Goal: Information Seeking & Learning: Check status

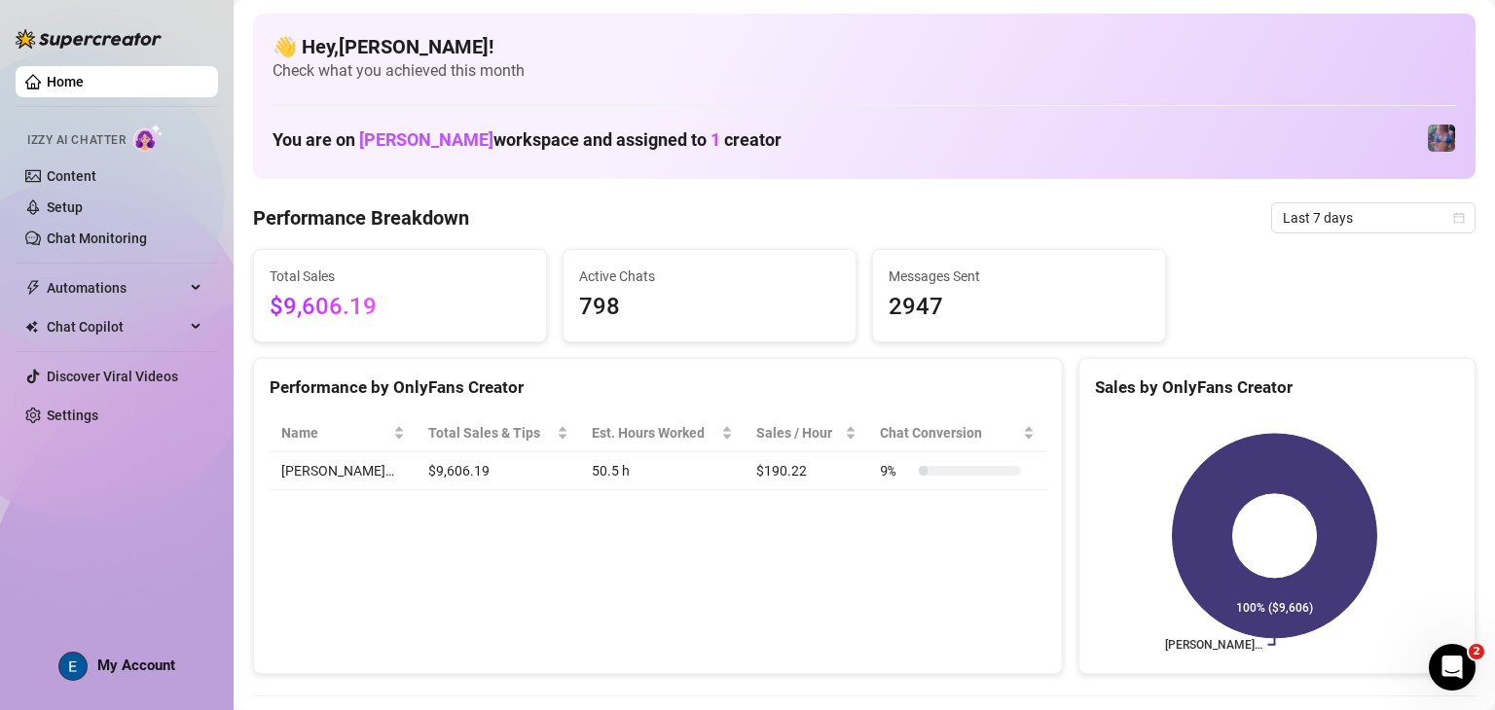
click at [1313, 224] on span "Last 7 days" at bounding box center [1372, 217] width 181 height 29
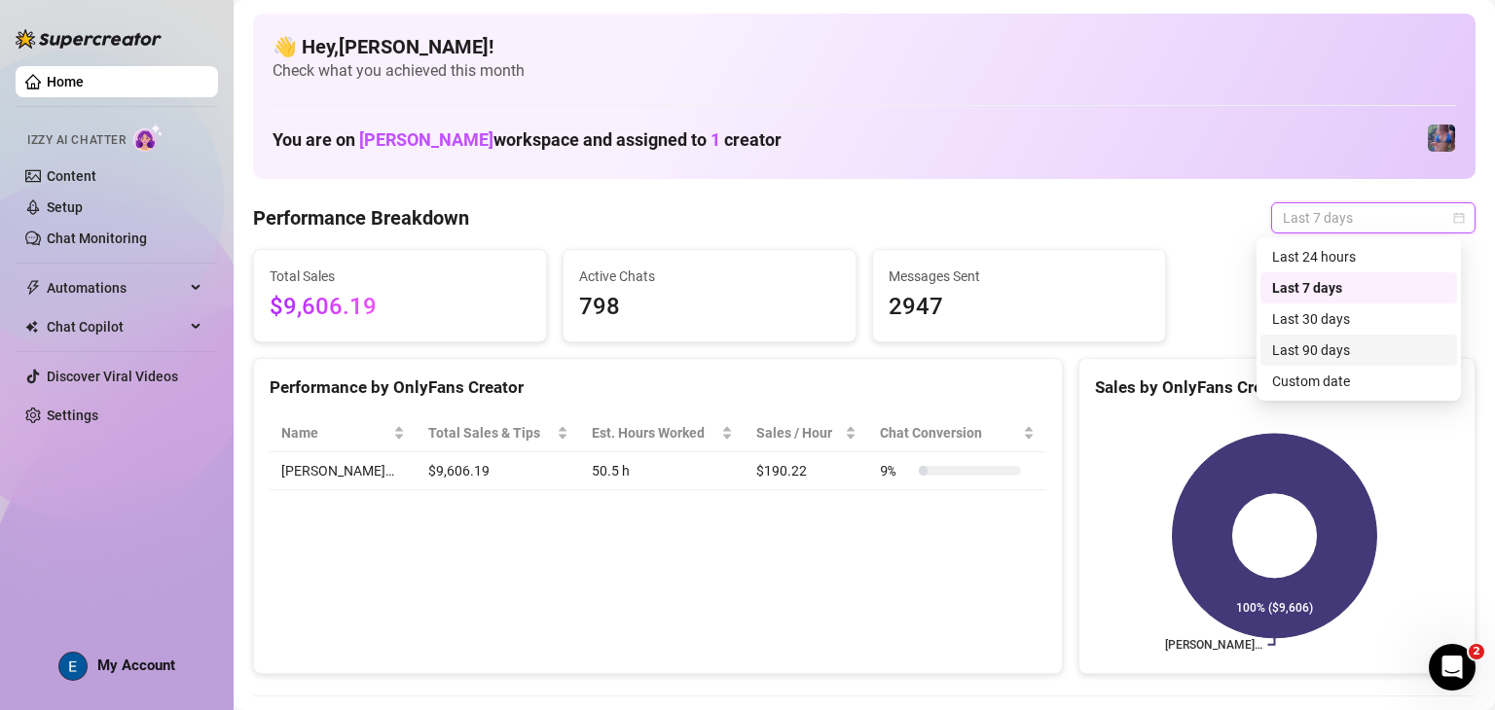
click at [1306, 349] on div "Last 90 days" at bounding box center [1358, 350] width 173 height 21
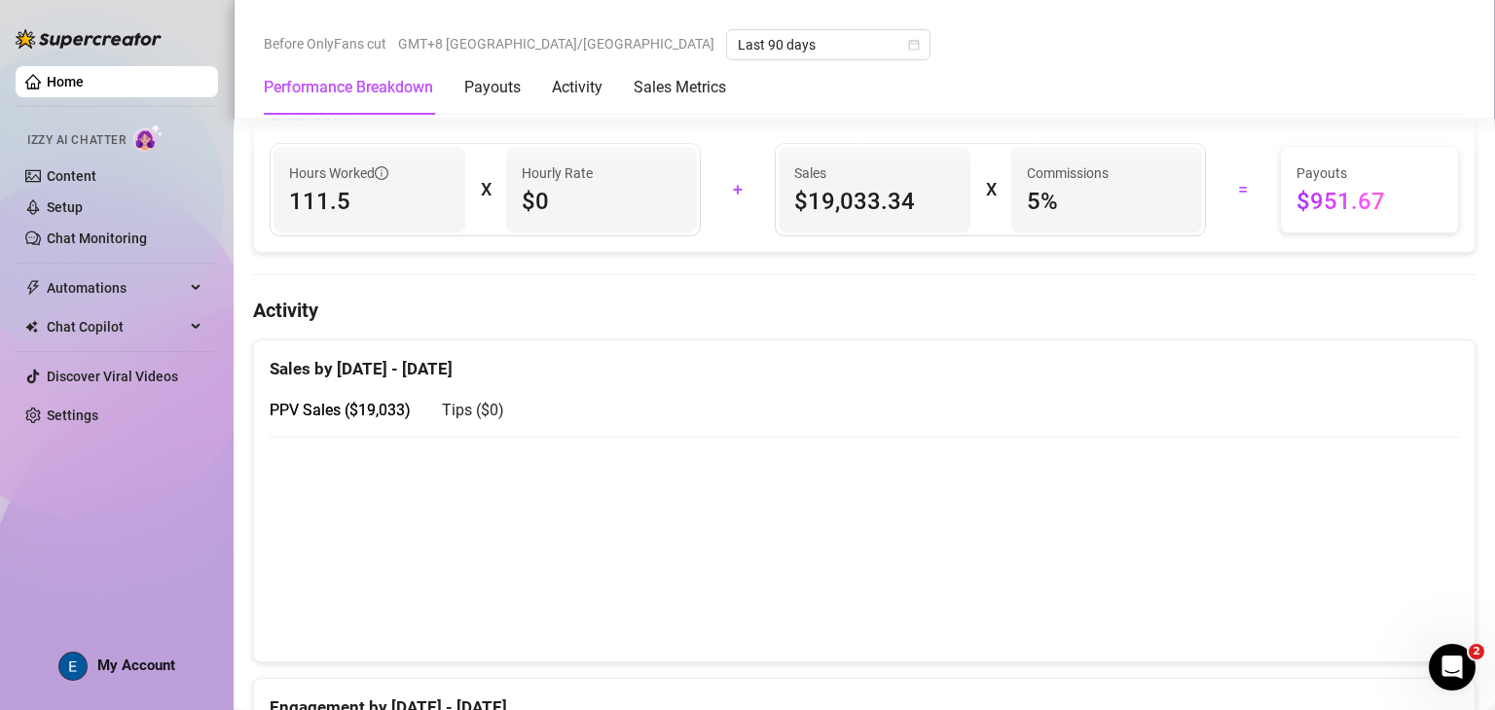
scroll to position [729, 0]
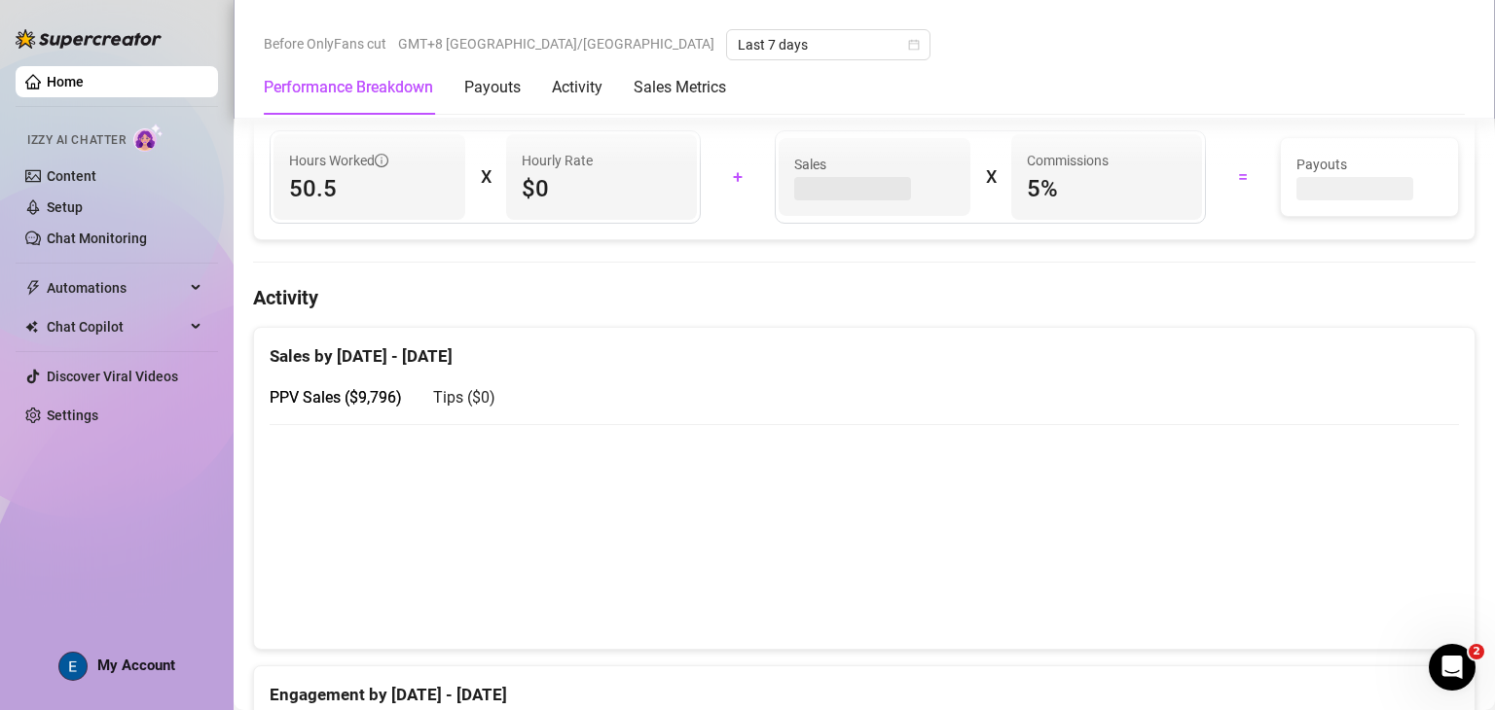
scroll to position [742, 0]
